Goal: Check status: Check status

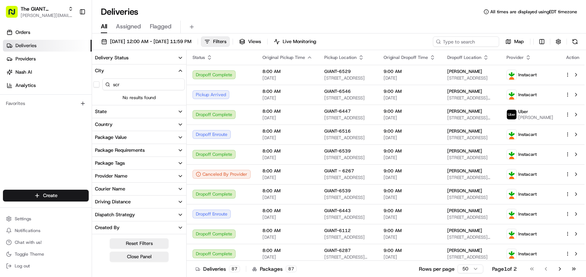
click at [162, 29] on span "Flagged" at bounding box center [161, 26] width 22 height 9
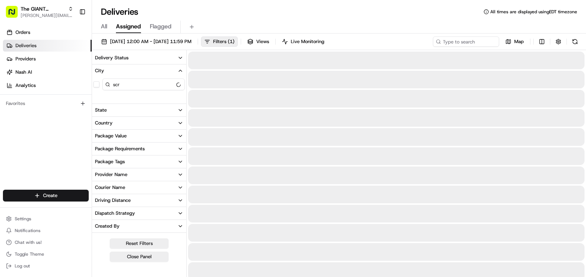
click at [129, 26] on span "Assigned" at bounding box center [128, 26] width 25 height 9
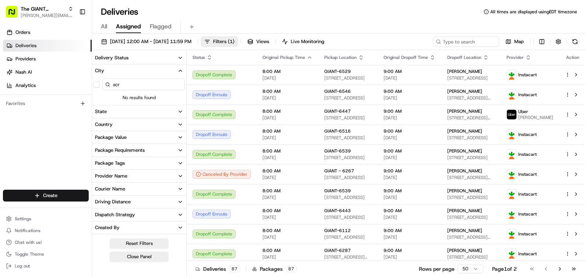
click at [104, 27] on span "All" at bounding box center [104, 26] width 6 height 9
